Goal: Transaction & Acquisition: Download file/media

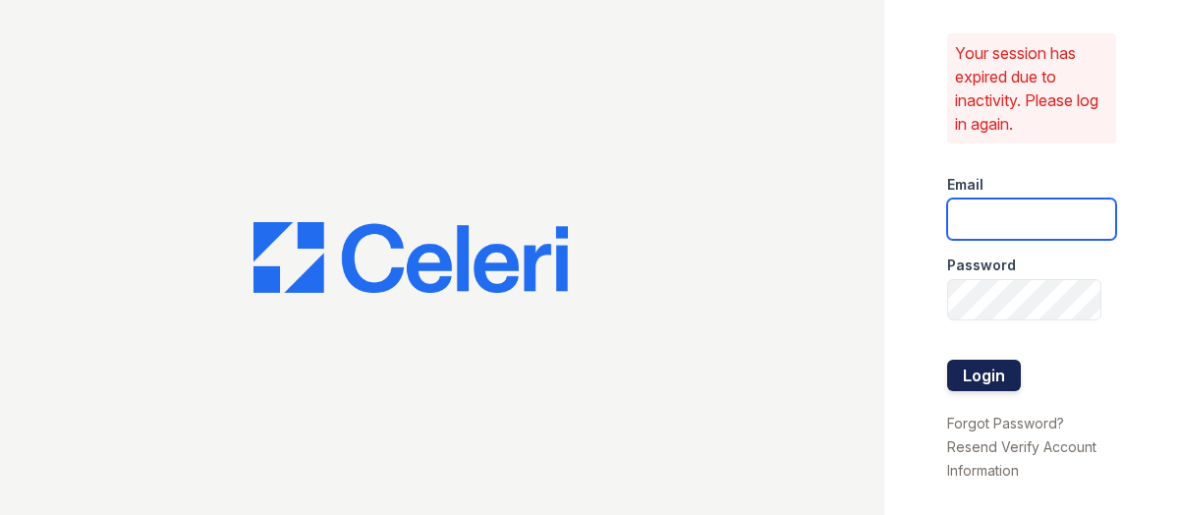
type input "keenan.kimberly@projectmanagementinc.net"
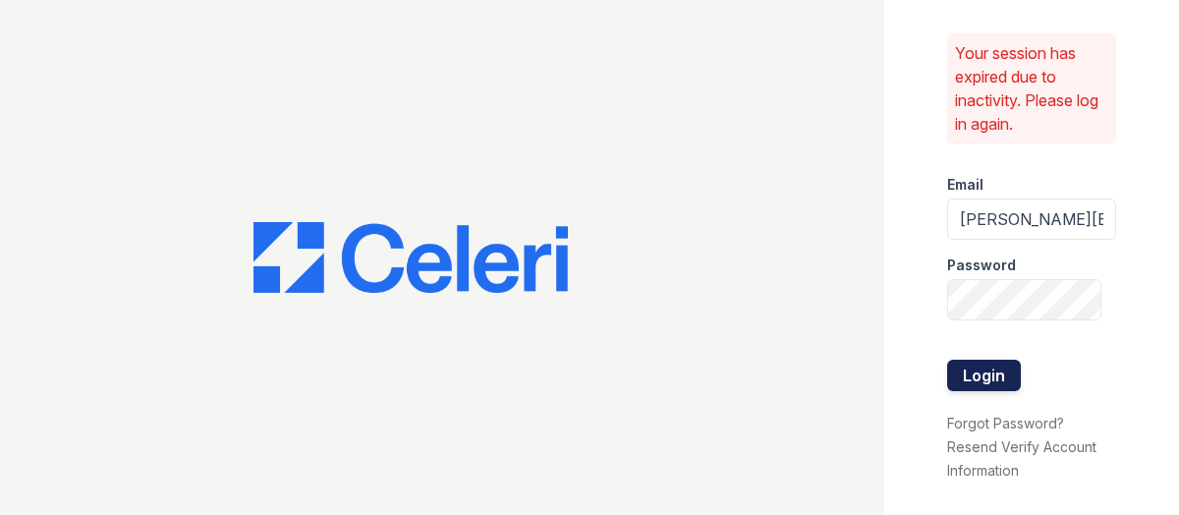
click at [990, 380] on button "Login" at bounding box center [984, 374] width 74 height 31
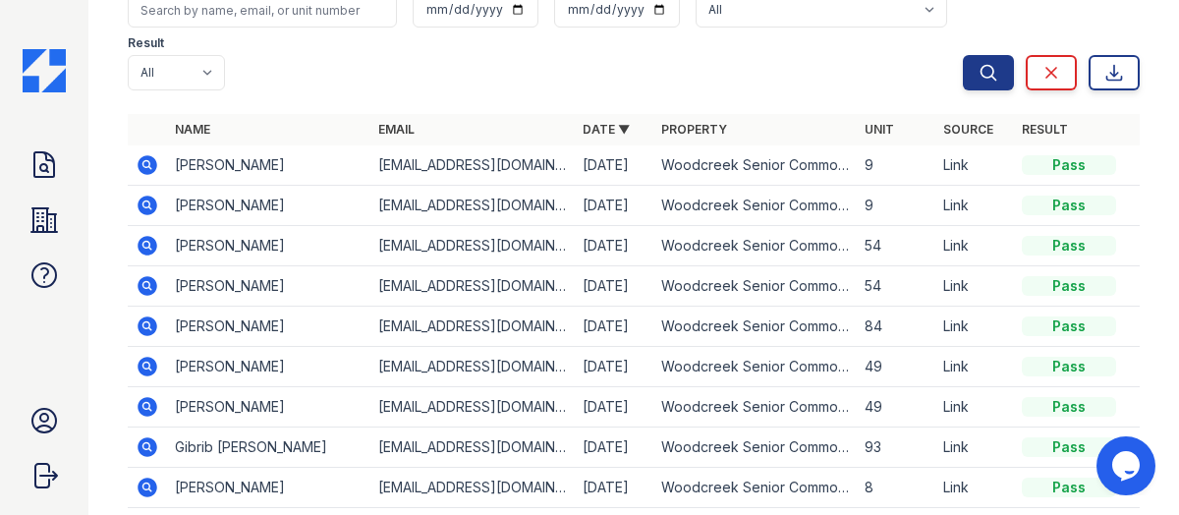
scroll to position [196, 0]
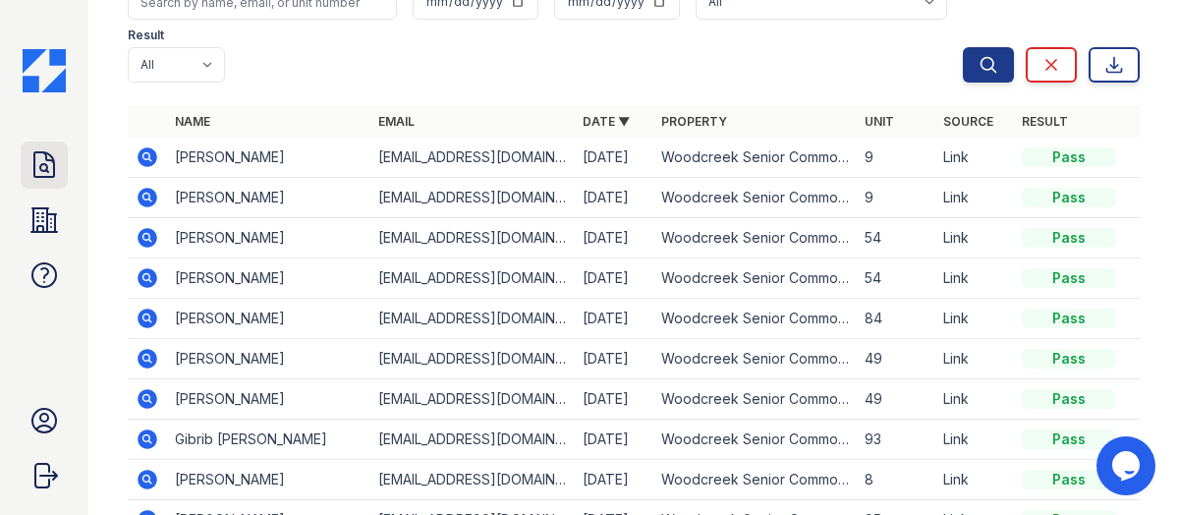
click at [35, 169] on icon at bounding box center [43, 164] width 31 height 31
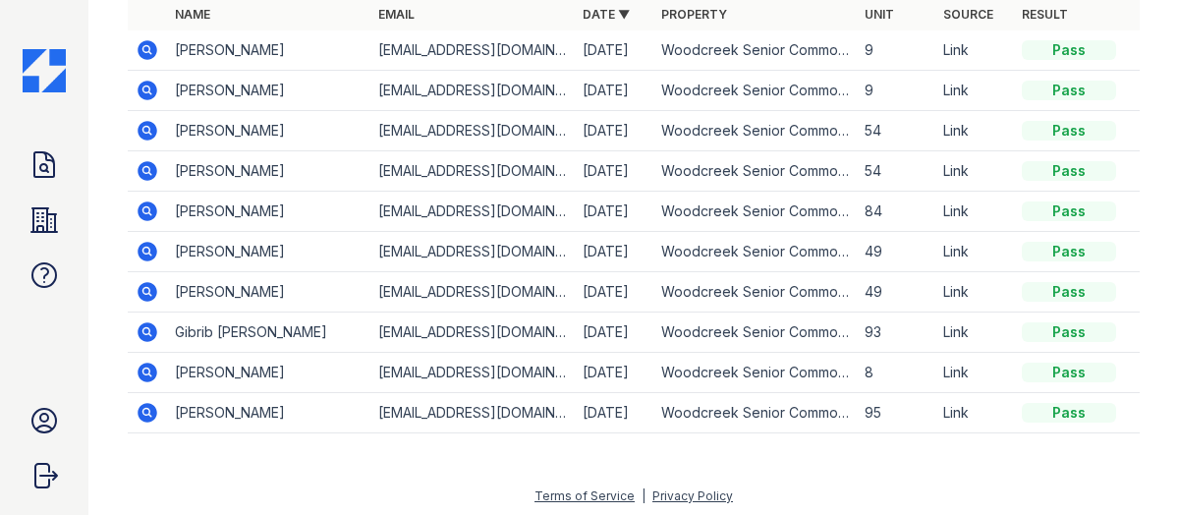
scroll to position [150, 0]
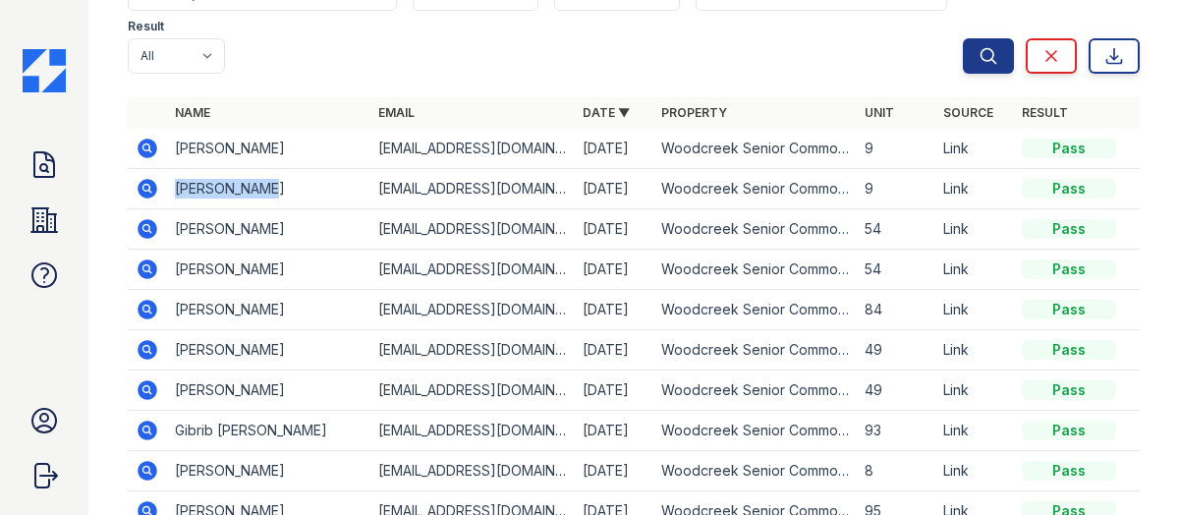
drag, startPoint x: 297, startPoint y: 189, endPoint x: 167, endPoint y: 187, distance: 129.7
click at [167, 187] on td "Jean Nielson" at bounding box center [268, 189] width 203 height 40
copy td "Jean Nielson"
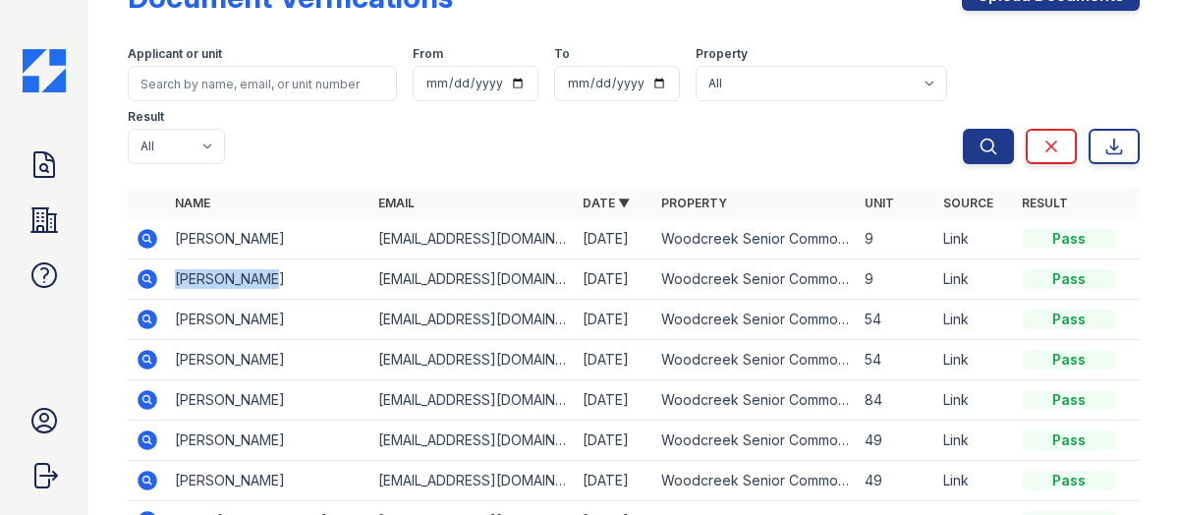
scroll to position [0, 0]
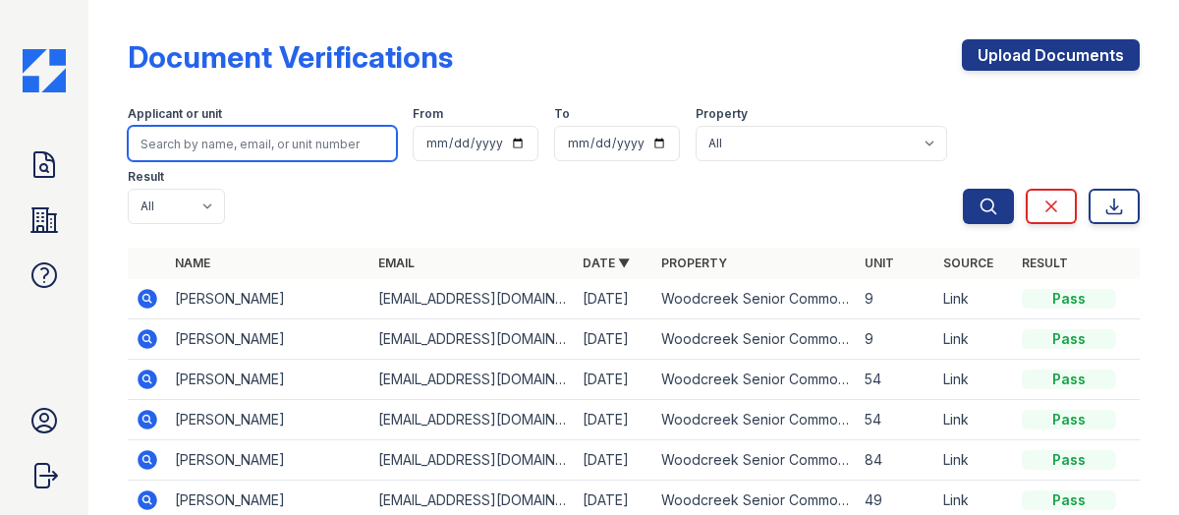
click at [192, 142] on input "search" at bounding box center [262, 143] width 269 height 35
paste input "Jean Nielson"
type input "Jean Nielson"
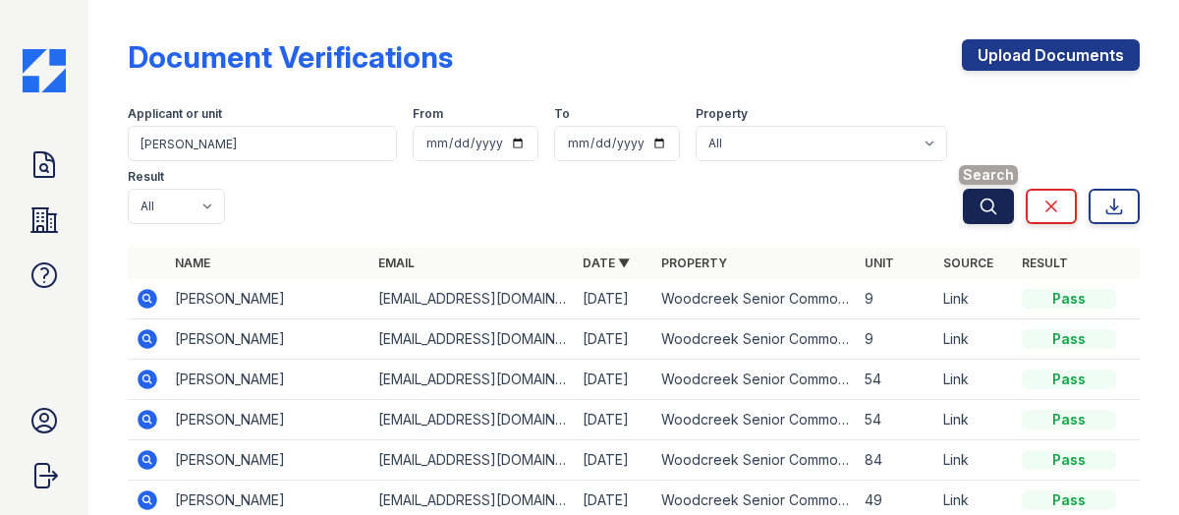
click at [978, 200] on icon "submit" at bounding box center [988, 206] width 20 height 20
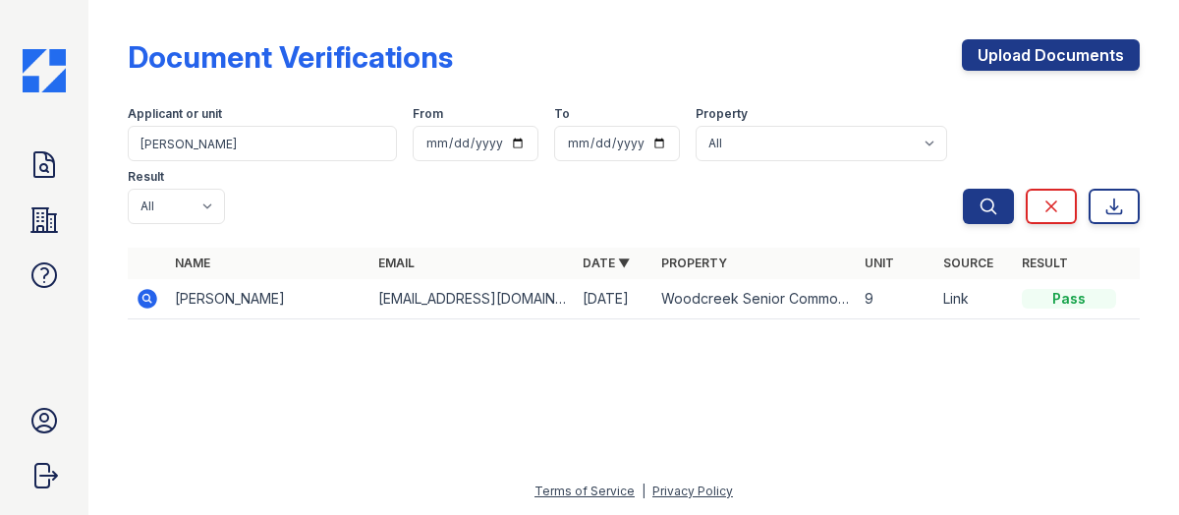
click at [140, 299] on icon at bounding box center [147, 299] width 20 height 20
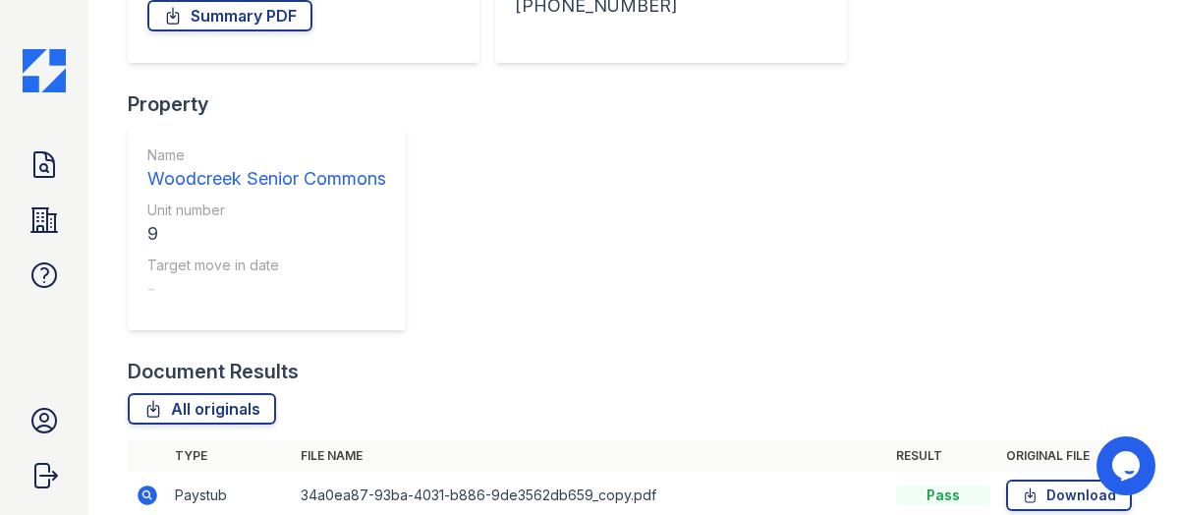
scroll to position [491, 0]
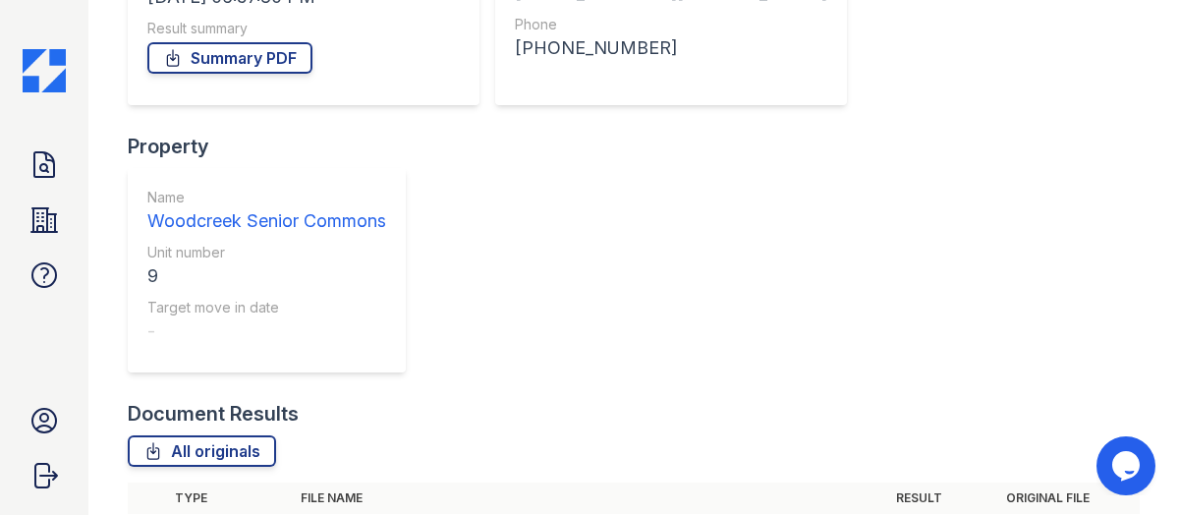
scroll to position [0, 0]
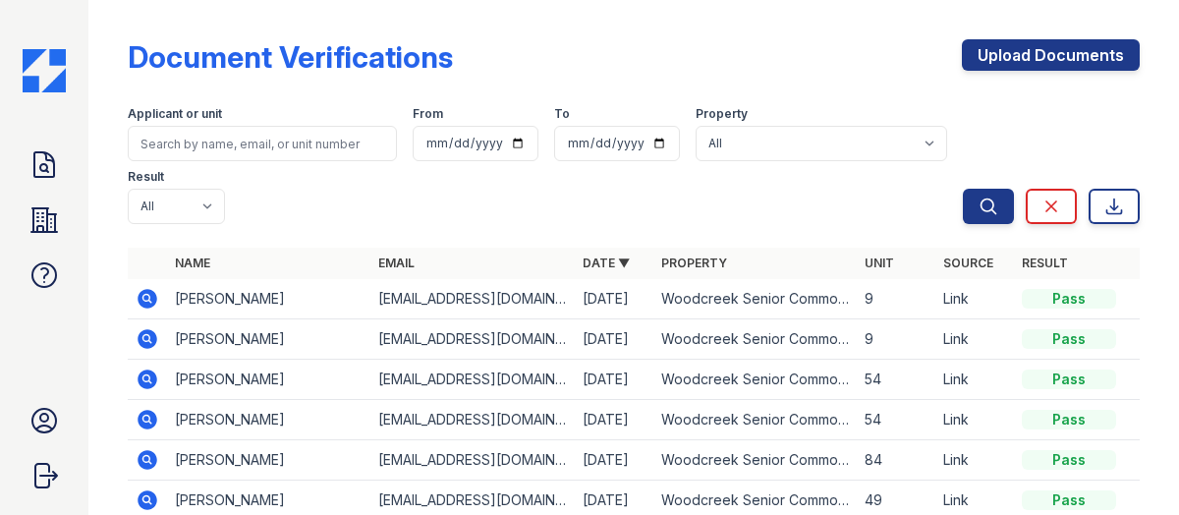
click at [150, 299] on icon at bounding box center [147, 299] width 20 height 20
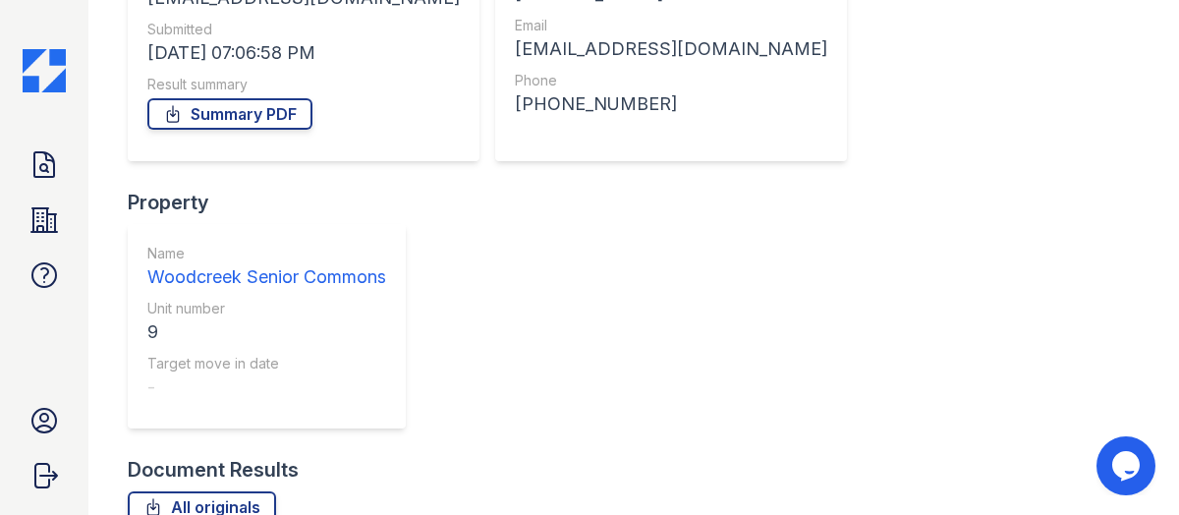
scroll to position [455, 0]
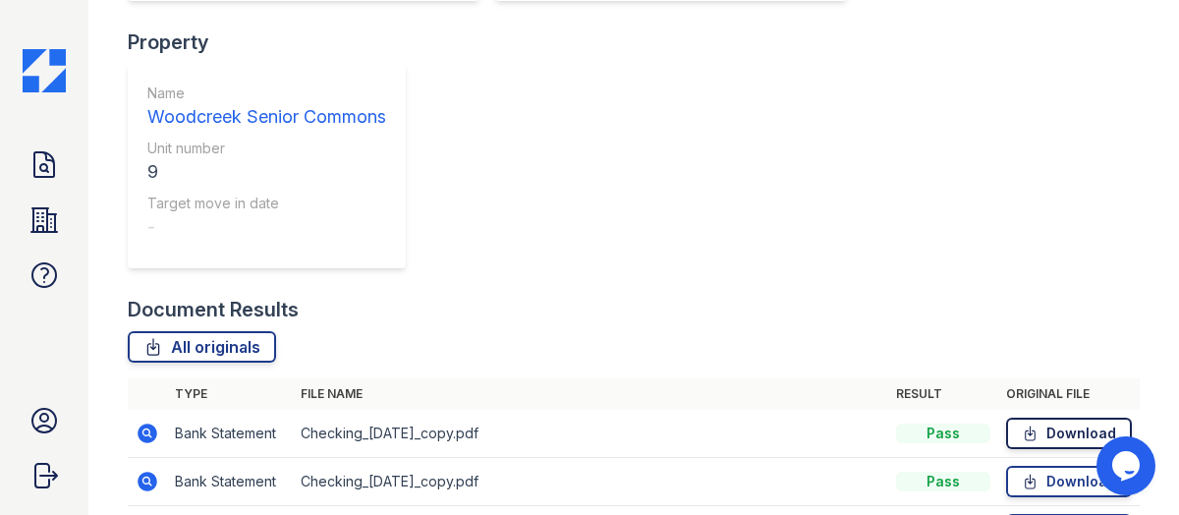
click at [1066, 417] on link "Download" at bounding box center [1069, 432] width 126 height 31
click at [1042, 466] on link "Download" at bounding box center [1069, 481] width 126 height 31
